Goal: Task Accomplishment & Management: Manage account settings

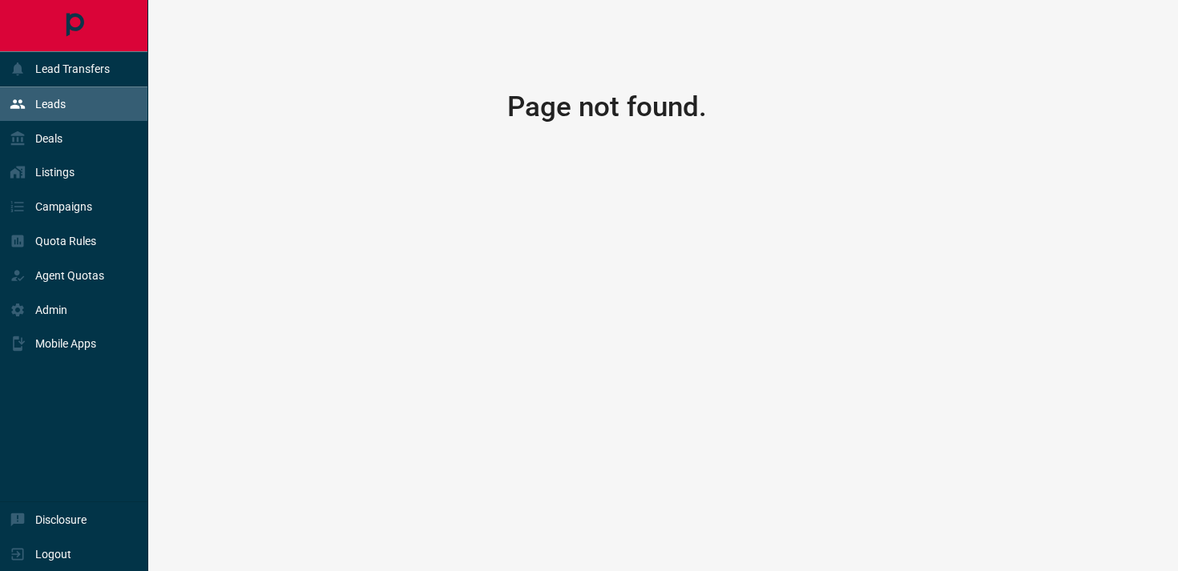
click at [59, 112] on div "Leads" at bounding box center [38, 104] width 56 height 26
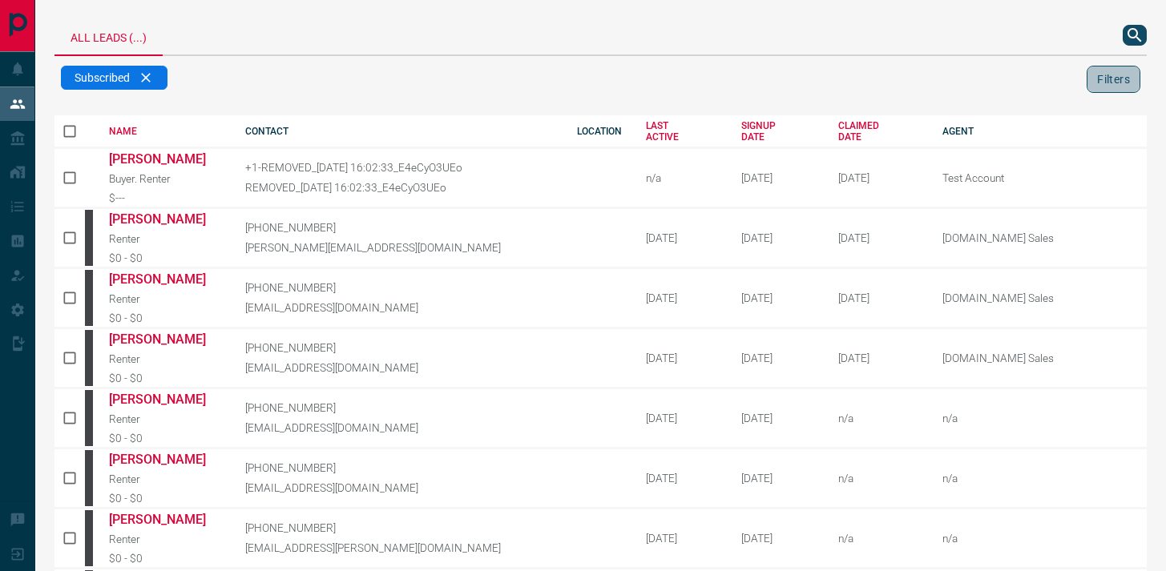
click at [1092, 85] on button "Filters" at bounding box center [1114, 79] width 54 height 27
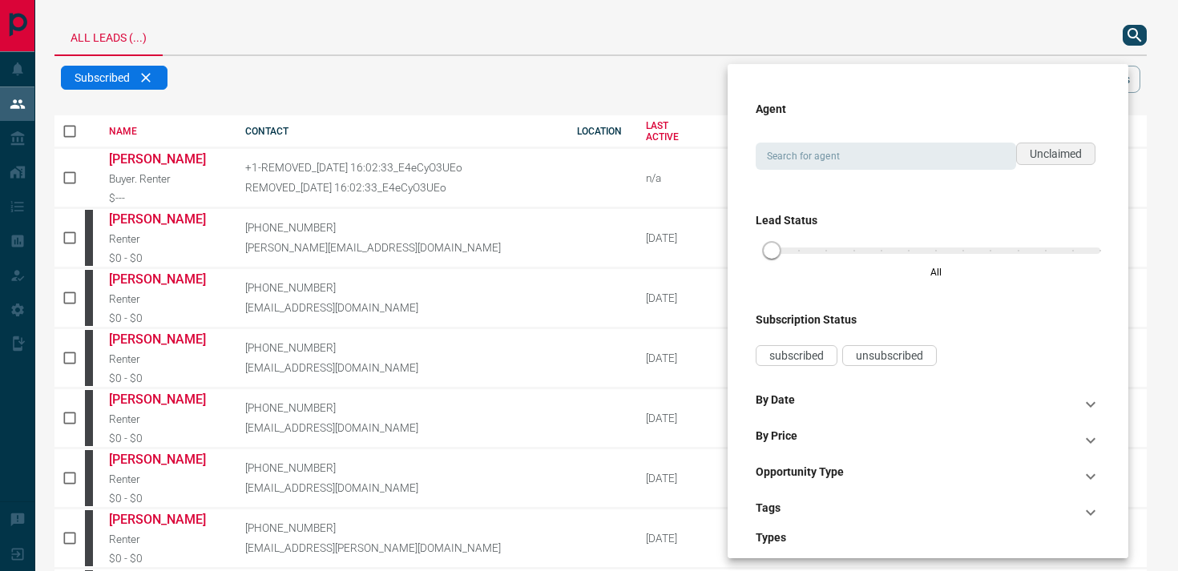
click at [1034, 157] on span "Unclaimed" at bounding box center [1056, 153] width 52 height 13
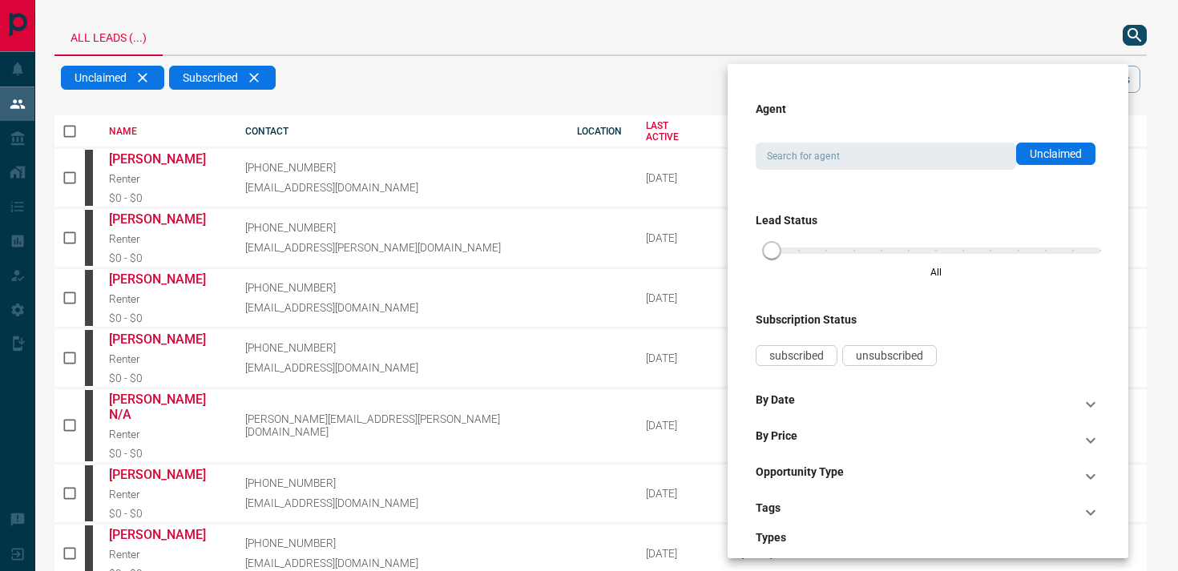
click at [691, 87] on div at bounding box center [589, 285] width 1178 height 571
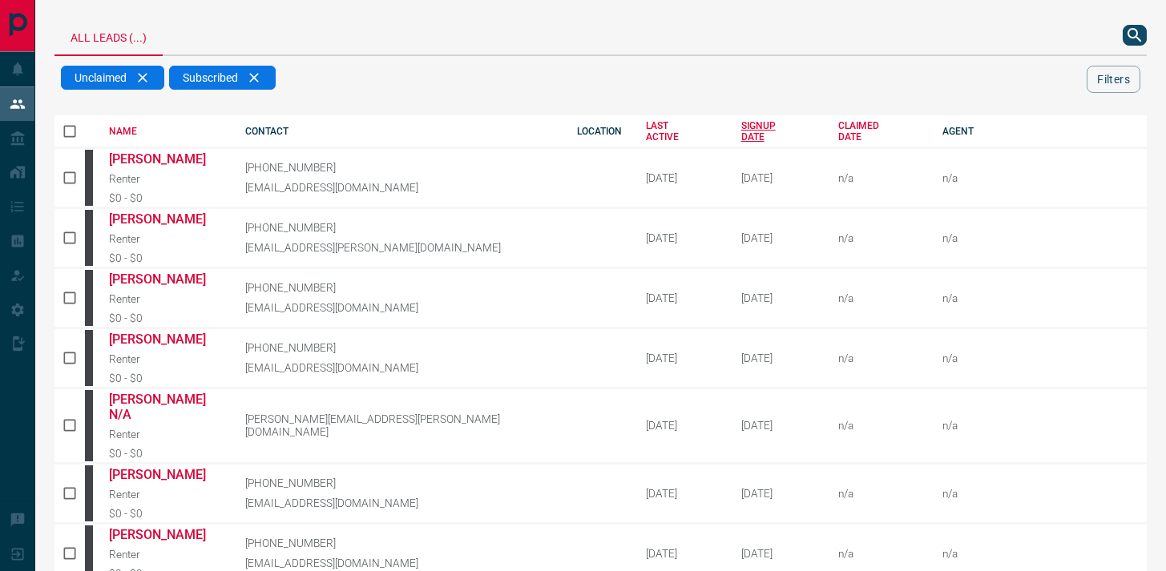
click at [741, 132] on div "SIGNUP DATE" at bounding box center [778, 131] width 74 height 22
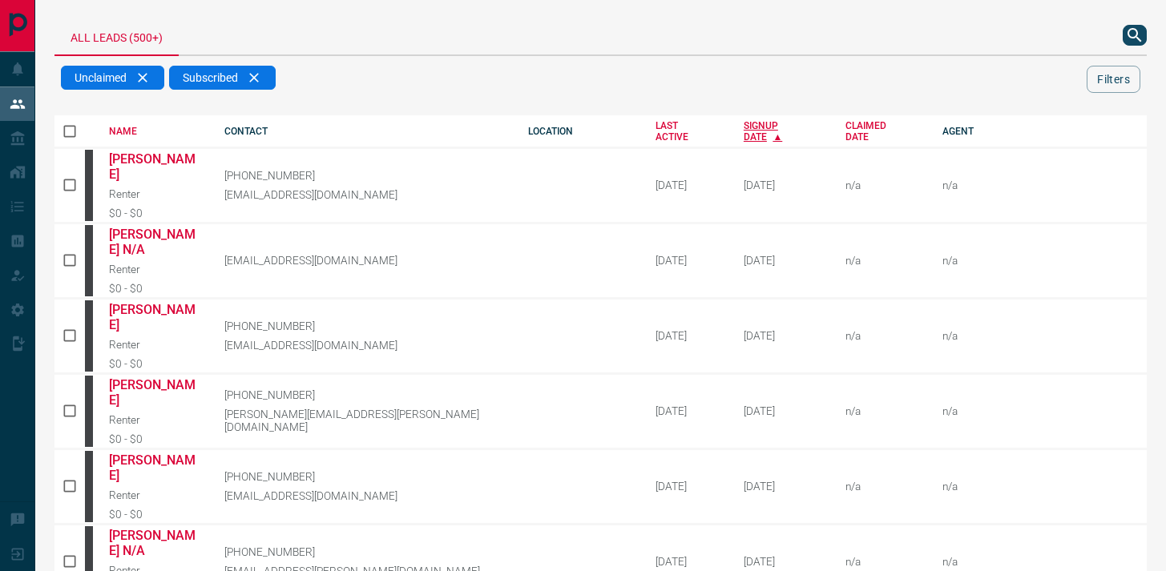
click at [744, 131] on div "SIGNUP DATE" at bounding box center [783, 131] width 78 height 22
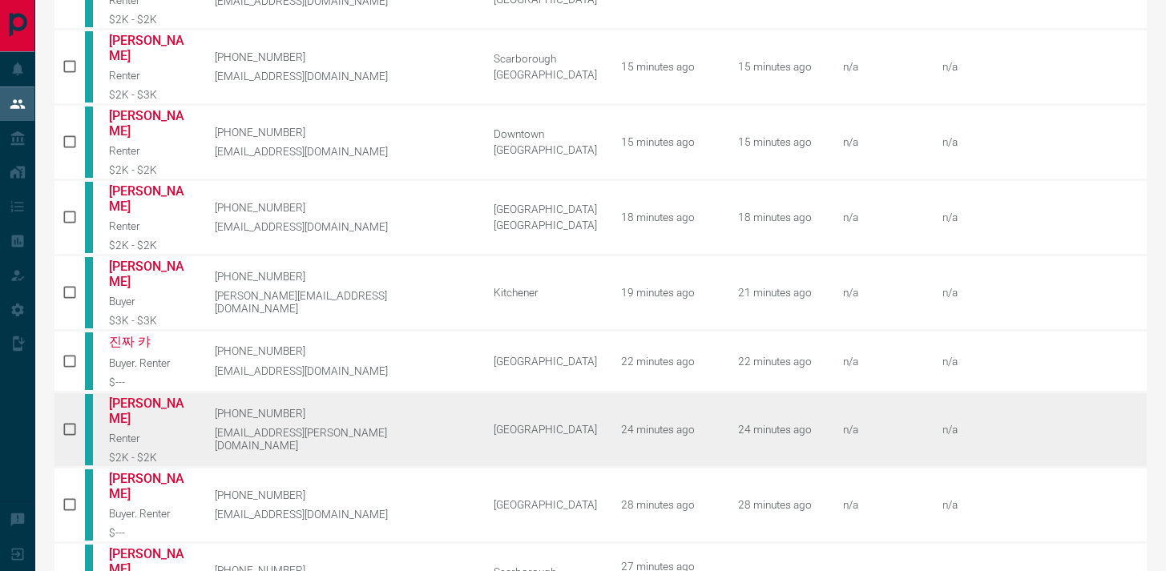
scroll to position [812, 0]
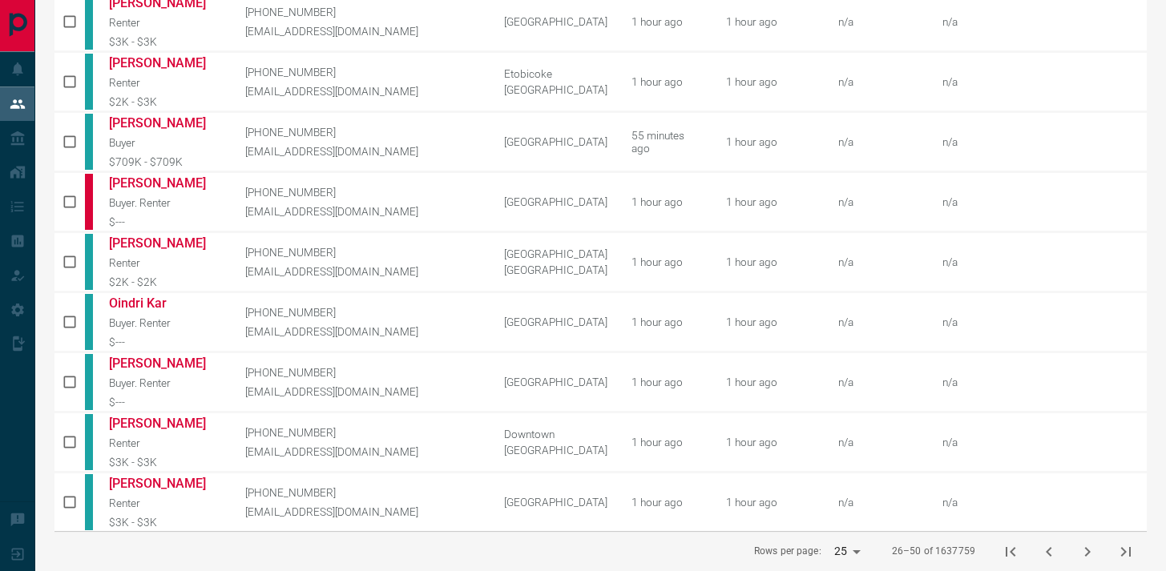
scroll to position [840, 0]
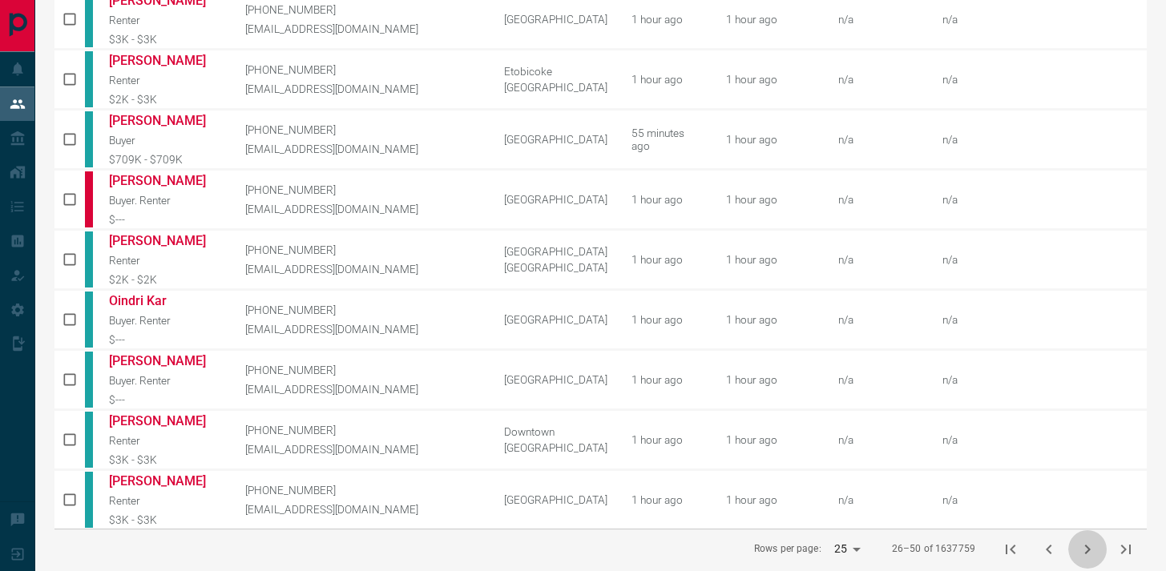
click at [1080, 540] on icon "next page" at bounding box center [1087, 549] width 19 height 19
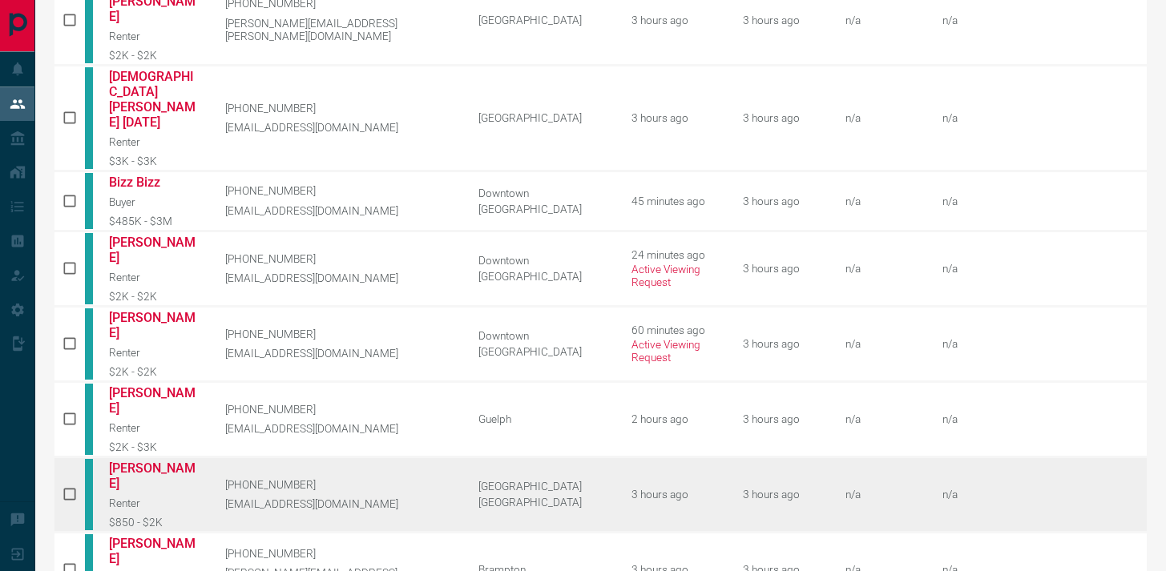
scroll to position [825, 0]
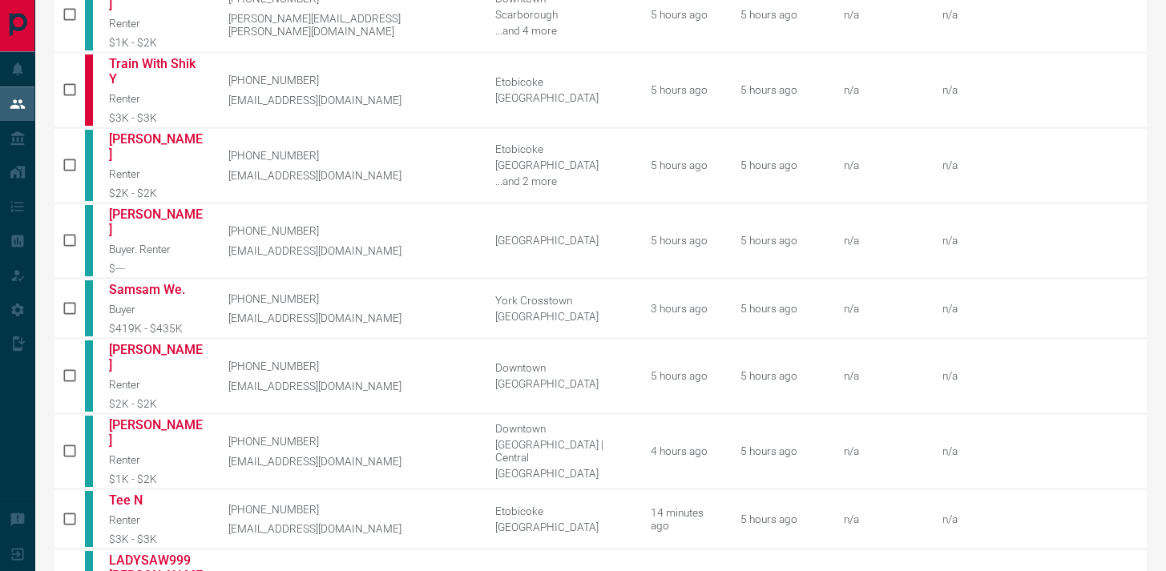
scroll to position [823, 0]
